Goal: Task Accomplishment & Management: Use online tool/utility

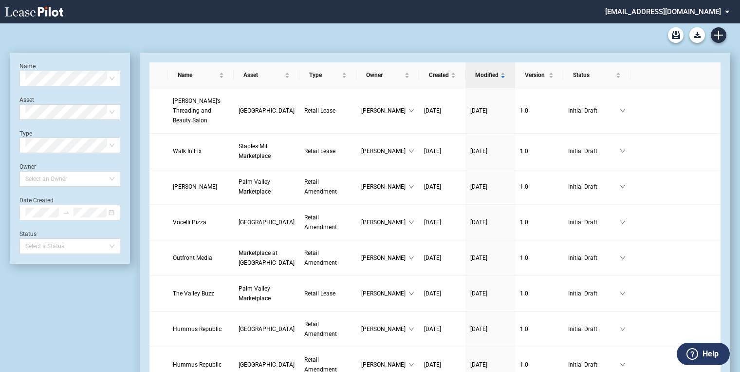
drag, startPoint x: 734, startPoint y: 0, endPoint x: 112, endPoint y: 39, distance: 623.2
click at [112, 39] on div "Lease Blank Form - Generic Lease Blank Form - Virginia Lease Blank Form - Calif…" at bounding box center [370, 34] width 721 height 23
click at [723, 33] on icon "Create new document" at bounding box center [719, 35] width 9 height 9
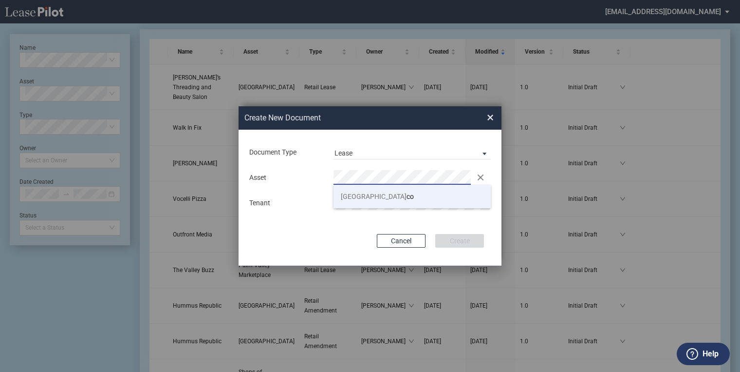
click at [372, 191] on li "Plaza Mexi co" at bounding box center [412, 196] width 157 height 23
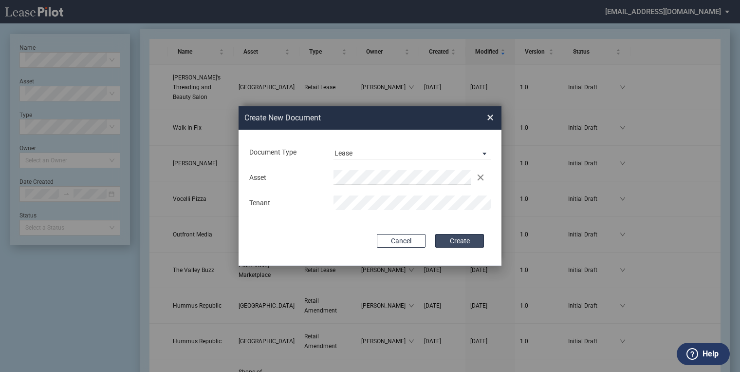
click at [460, 241] on button "Create" at bounding box center [459, 241] width 49 height 14
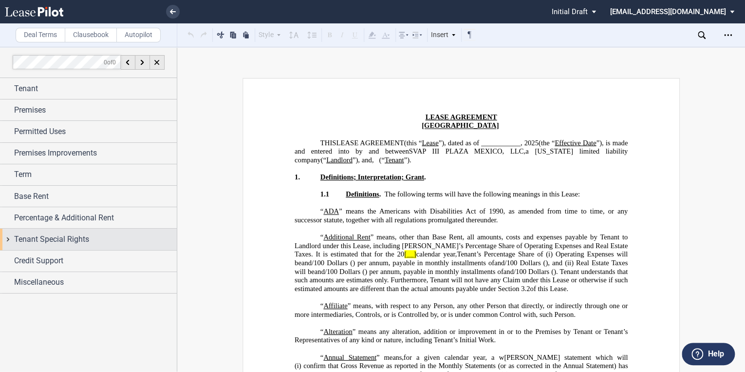
click at [32, 238] on span "Tenant Special Rights" at bounding box center [51, 239] width 75 height 12
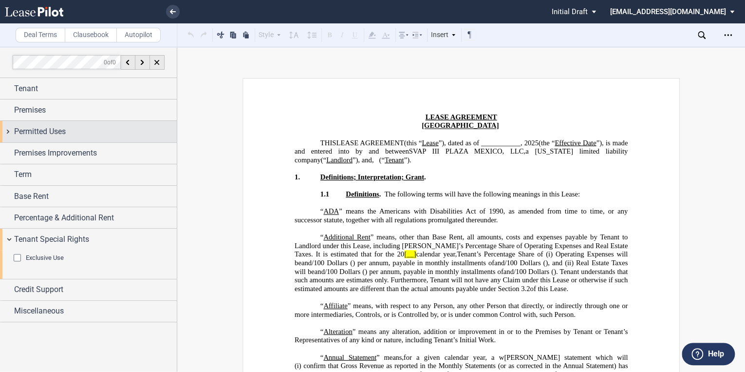
click at [29, 135] on span "Permitted Uses" at bounding box center [40, 132] width 52 height 12
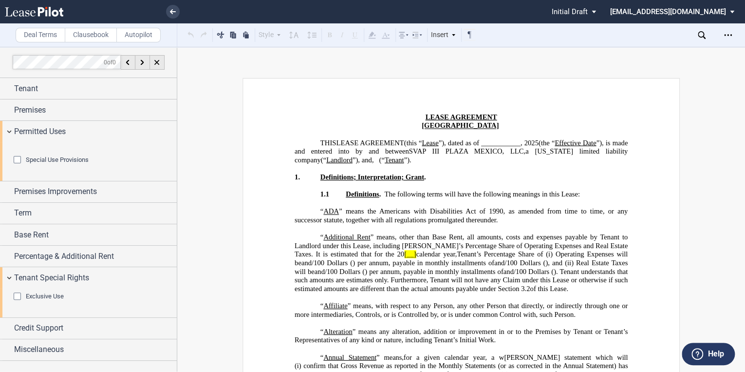
click at [15, 166] on div "Special Use Provisions" at bounding box center [19, 161] width 10 height 10
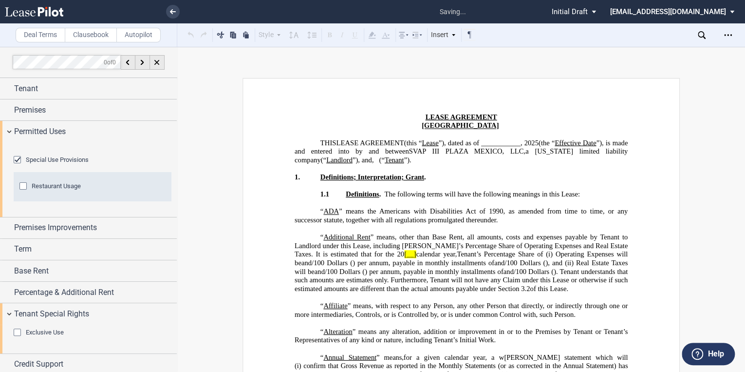
click at [25, 192] on div "Restaurant Usage" at bounding box center [24, 187] width 10 height 10
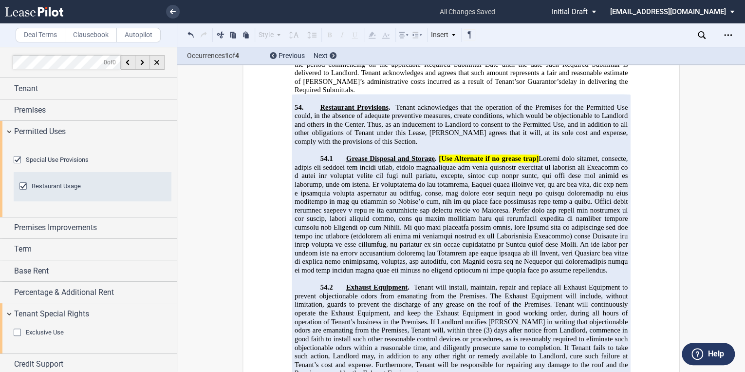
scroll to position [14826, 0]
